Goal: Navigation & Orientation: Find specific page/section

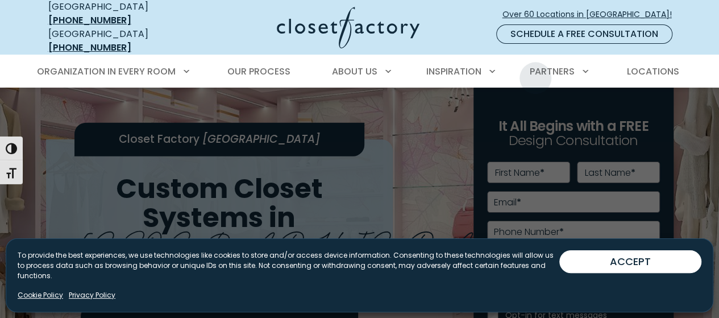
scroll to position [14, 0]
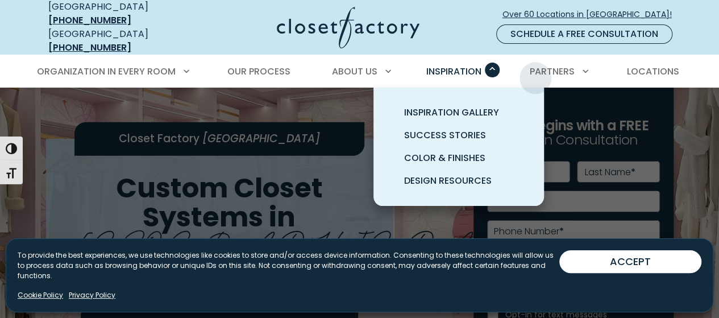
click at [490, 67] on span "Primary Menu" at bounding box center [492, 70] width 15 height 15
click at [482, 110] on link "Inspiration Gallery" at bounding box center [472, 112] width 171 height 23
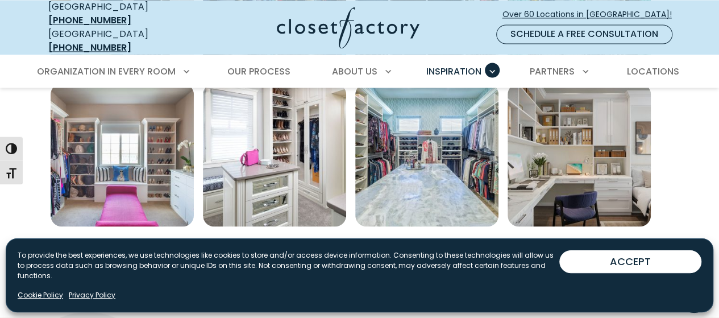
scroll to position [872, 0]
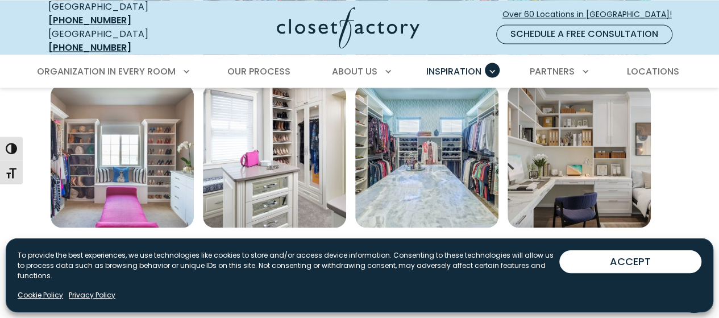
click at [442, 165] on img "Open inspiration gallery to preview enlarged image" at bounding box center [426, 155] width 143 height 143
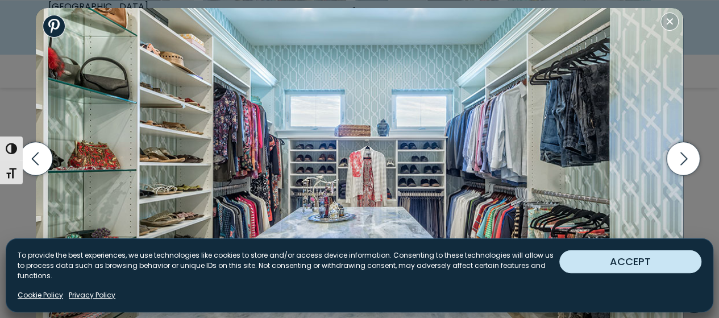
click at [640, 273] on button "ACCEPT" at bounding box center [630, 261] width 142 height 23
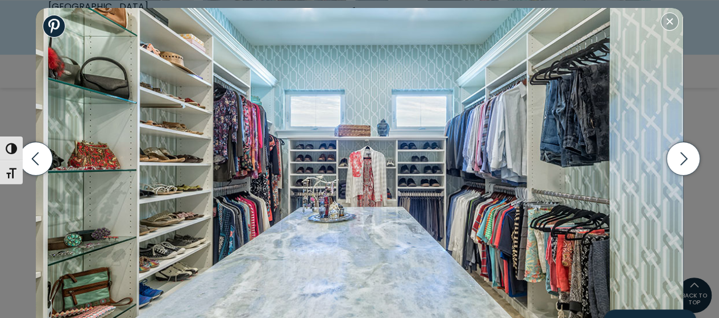
click at [479, 75] on img at bounding box center [359, 185] width 647 height 355
